Goal: Obtain resource: Obtain resource

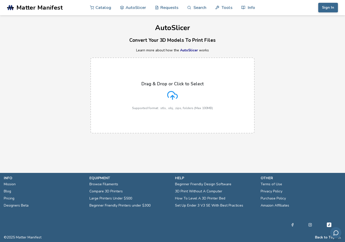
click at [172, 95] on icon at bounding box center [172, 95] width 11 height 11
click at [0, 0] on input "Drag & Drop or Click to Select Supported format: .stls, .obj, .zips, folders (M…" at bounding box center [0, 0] width 0 height 0
click at [227, 8] on link "Tools" at bounding box center [223, 7] width 17 height 15
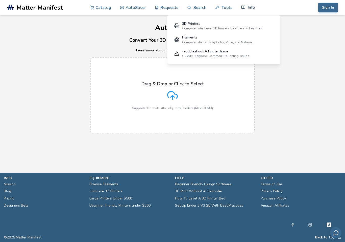
click at [246, 7] on link "Info" at bounding box center [248, 7] width 14 height 15
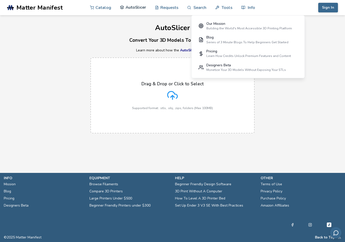
click at [132, 8] on link "AutoSlicer" at bounding box center [133, 7] width 26 height 15
click at [99, 9] on link "Catalog" at bounding box center [100, 7] width 21 height 15
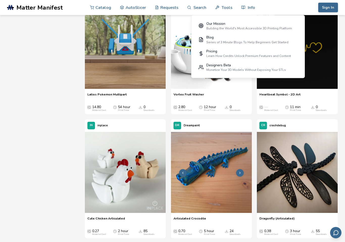
scroll to position [385, 0]
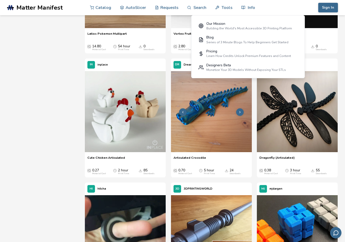
click at [204, 109] on img at bounding box center [211, 111] width 81 height 81
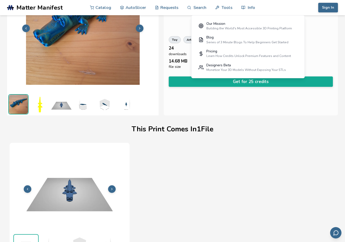
scroll to position [56, 0]
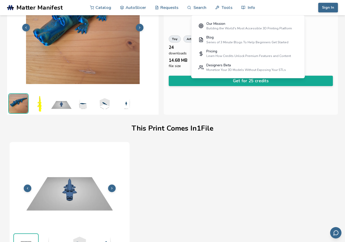
click at [177, 23] on div "Articulated moving body of a crocodile in toy form" at bounding box center [251, 15] width 164 height 25
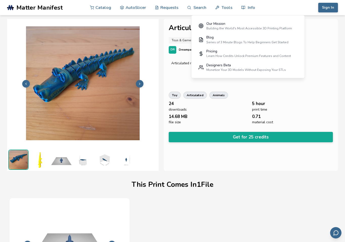
click at [32, 7] on span "Matter Manifest" at bounding box center [39, 7] width 46 height 7
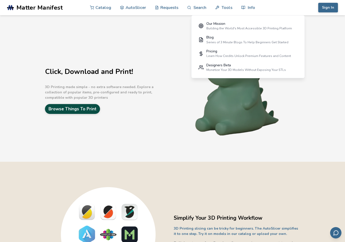
click at [72, 109] on link "Browse Things To Print" at bounding box center [72, 109] width 55 height 10
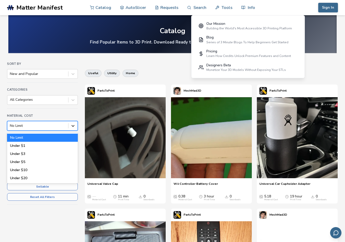
click at [73, 125] on icon at bounding box center [72, 125] width 5 height 5
click at [73, 126] on icon at bounding box center [73, 126] width 3 height 2
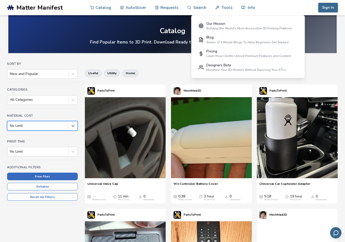
click at [29, 177] on button "Free Files" at bounding box center [42, 176] width 71 height 8
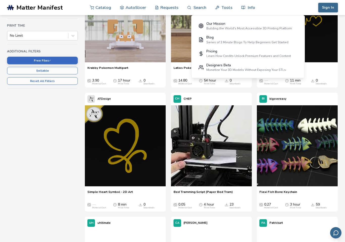
scroll to position [125, 0]
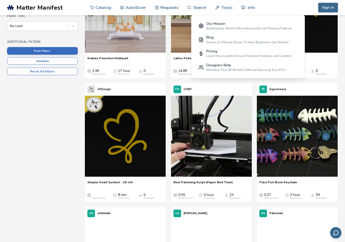
click at [306, 145] on img at bounding box center [297, 136] width 81 height 81
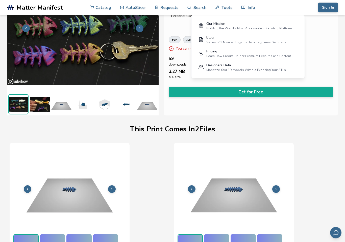
scroll to position [56, 0]
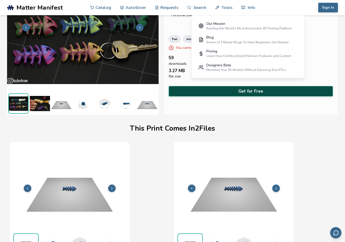
click at [249, 89] on button "Get for Free" at bounding box center [251, 91] width 164 height 10
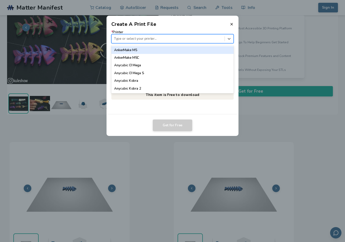
click at [139, 38] on div "Type or select your printer..." at bounding box center [168, 39] width 108 height 4
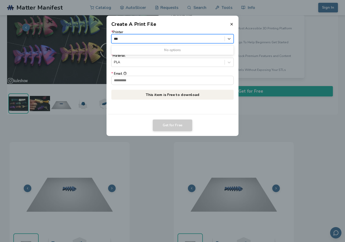
scroll to position [0, 0]
type input "******"
click at [134, 81] on input "* Email" at bounding box center [173, 80] width 122 height 9
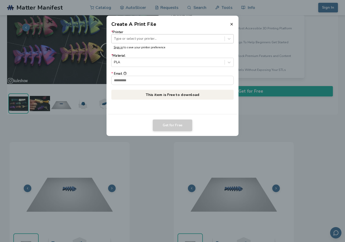
click at [158, 38] on div at bounding box center [168, 38] width 108 height 5
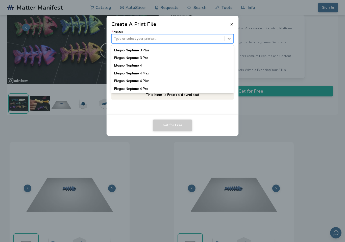
scroll to position [226, 0]
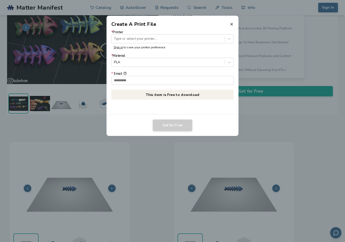
click at [231, 22] on header "Create A Print File" at bounding box center [173, 22] width 132 height 12
click at [231, 23] on icon at bounding box center [232, 24] width 4 height 4
